Goal: Book appointment/travel/reservation

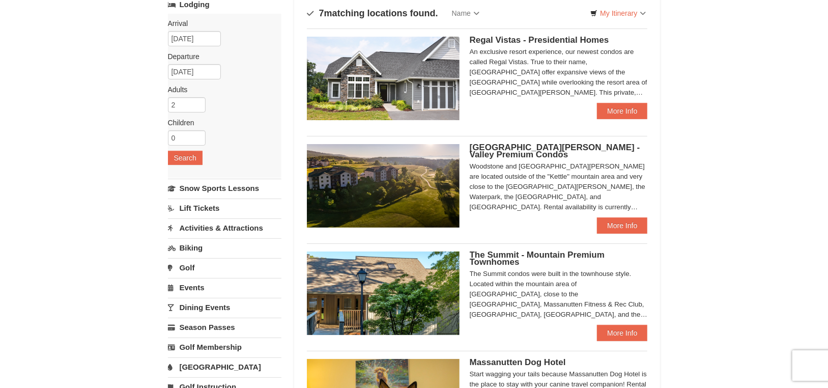
scroll to position [51, 0]
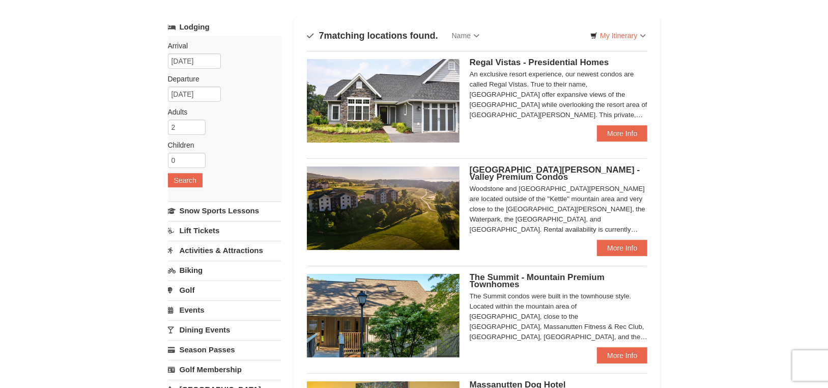
click at [550, 63] on span "Regal Vistas - Presidential Homes" at bounding box center [539, 63] width 139 height 10
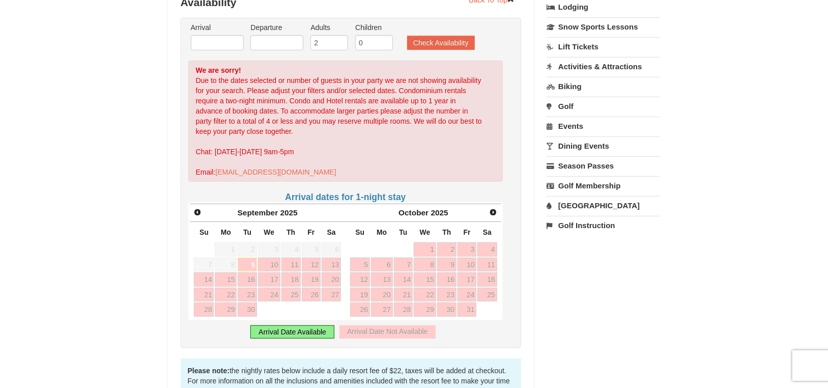
scroll to position [255, 0]
click at [492, 208] on span "Next" at bounding box center [493, 212] width 8 height 8
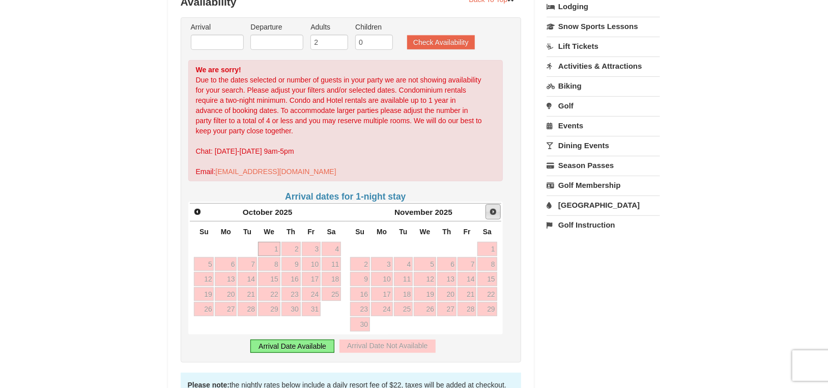
click at [492, 208] on span "Next" at bounding box center [493, 212] width 8 height 8
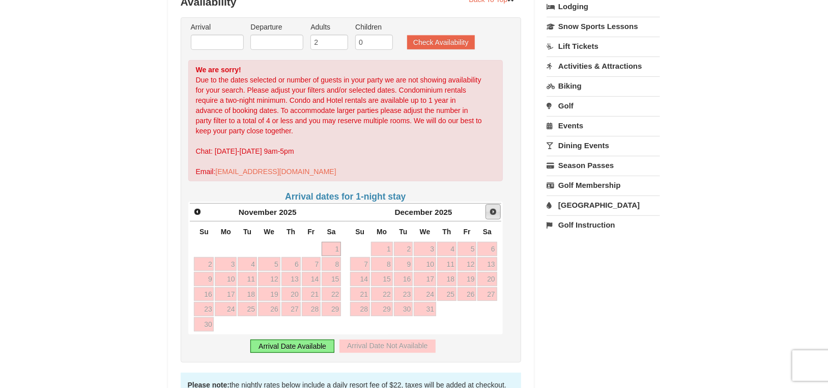
click at [492, 208] on span "Next" at bounding box center [493, 212] width 8 height 8
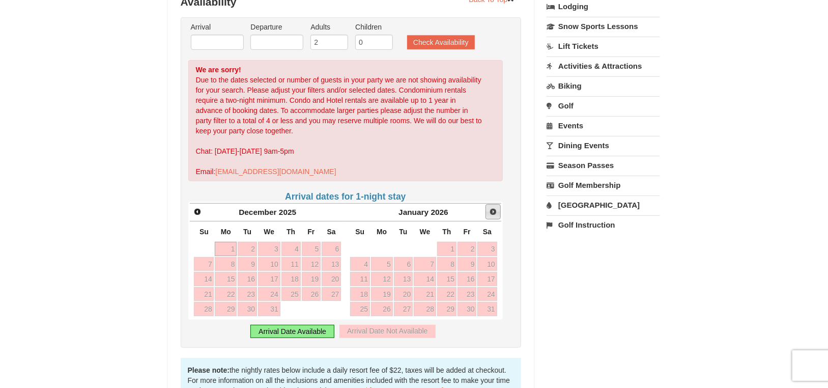
click at [492, 208] on span "Next" at bounding box center [493, 212] width 8 height 8
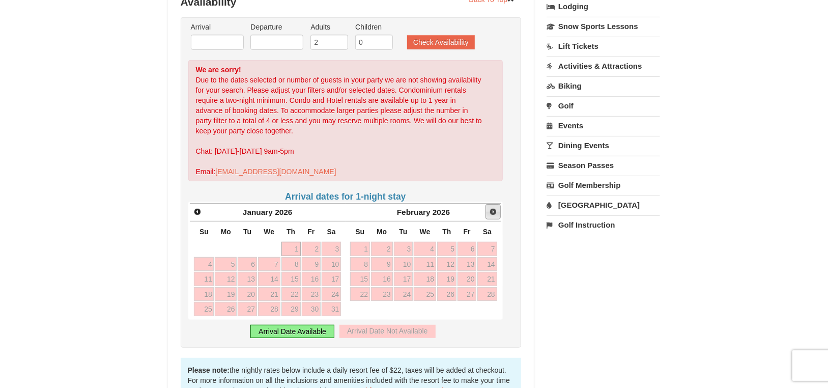
click at [492, 208] on span "Next" at bounding box center [493, 212] width 8 height 8
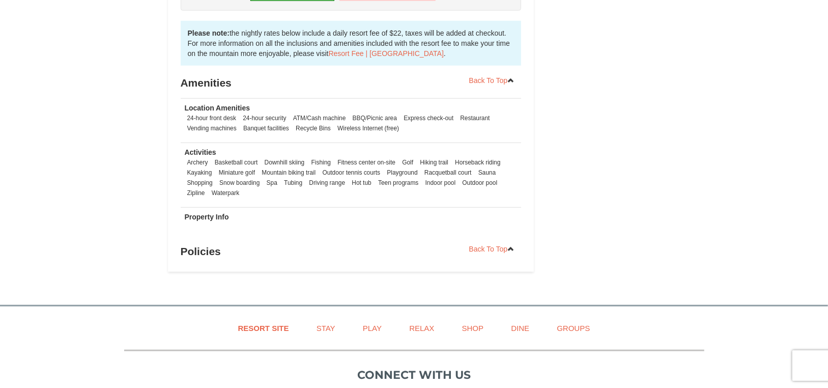
scroll to position [611, 0]
